Goal: Task Accomplishment & Management: Use online tool/utility

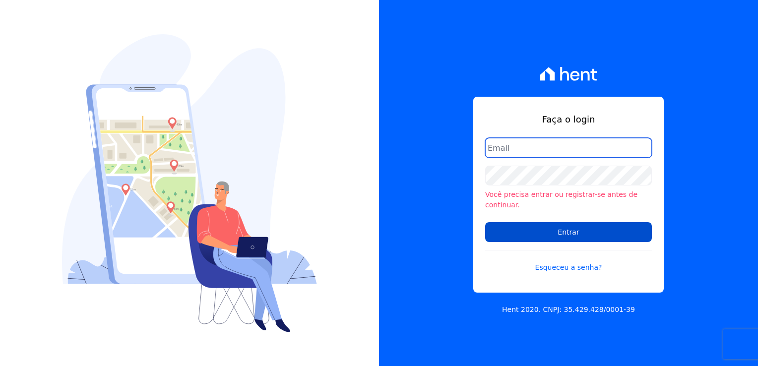
type input "bruna.gomes@ctvconstrutora.com.br"
click at [516, 222] on input "Entrar" at bounding box center [568, 232] width 167 height 20
type input "[PERSON_NAME][EMAIL_ADDRESS][DOMAIN_NAME]"
click at [557, 223] on input "Entrar" at bounding box center [568, 232] width 167 height 20
